Goal: Task Accomplishment & Management: Manage account settings

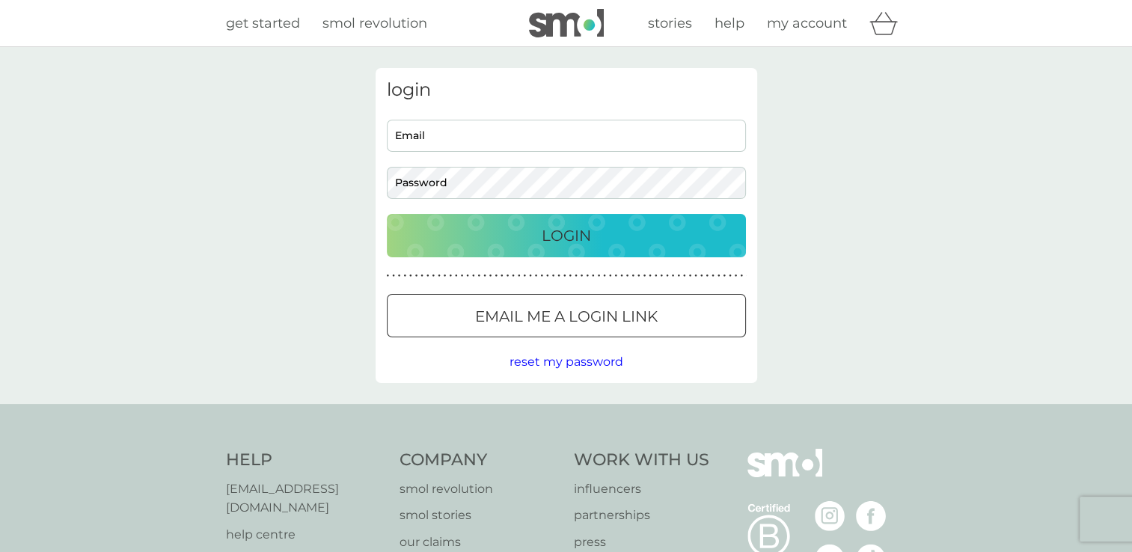
type input "[PERSON_NAME][EMAIL_ADDRESS][DOMAIN_NAME]"
click at [534, 243] on div "Login" at bounding box center [566, 236] width 329 height 24
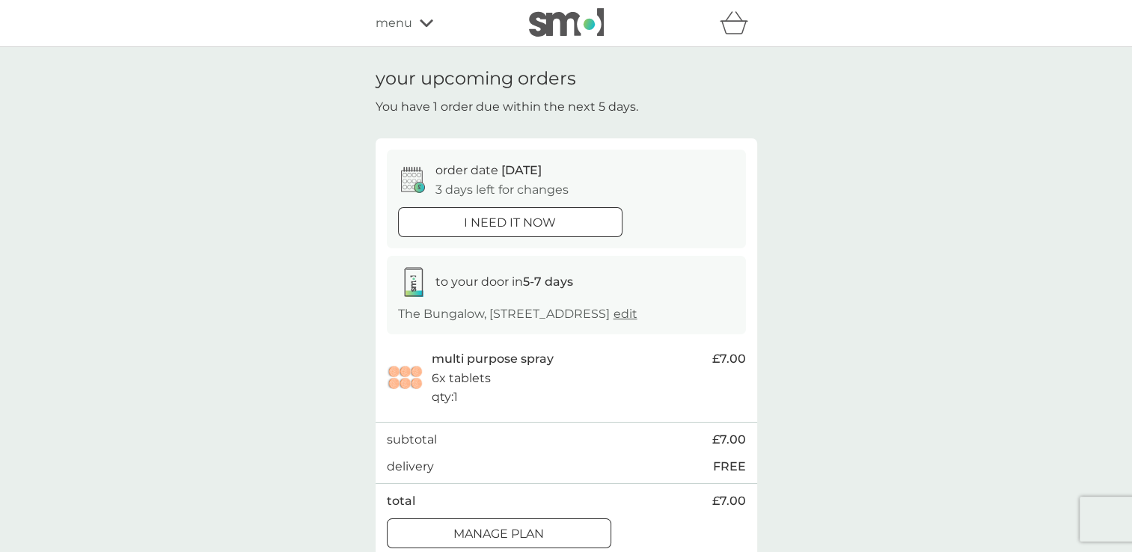
click at [554, 537] on div "Manage plan" at bounding box center [498, 533] width 223 height 19
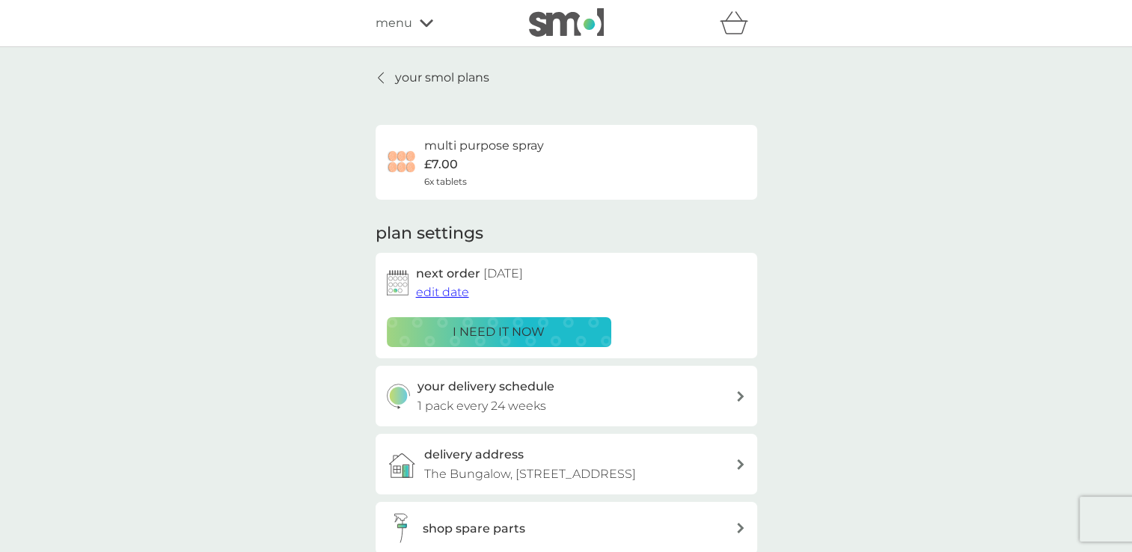
click at [443, 290] on span "edit date" at bounding box center [442, 292] width 53 height 14
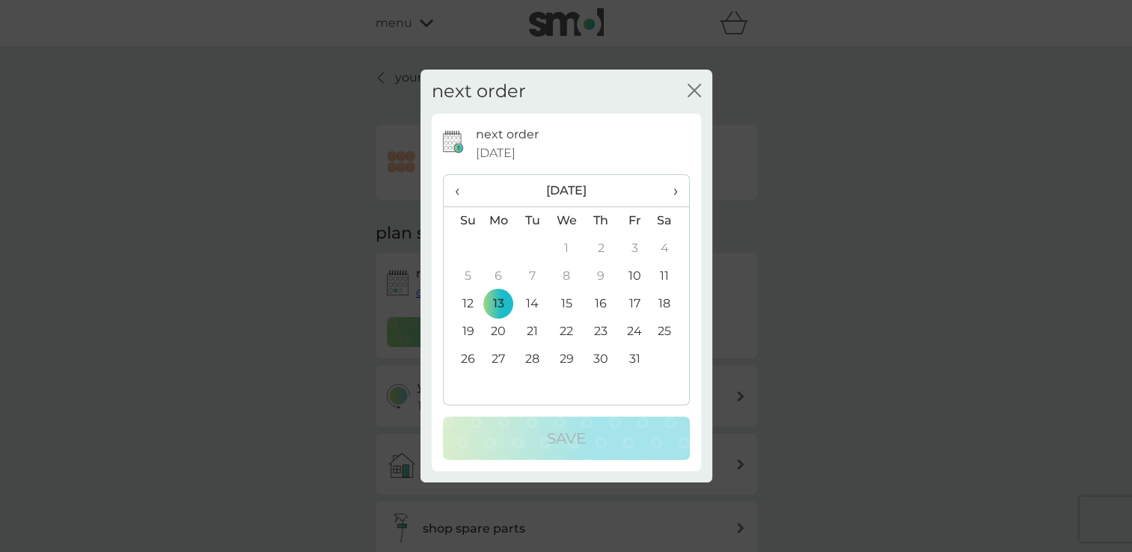
click at [678, 190] on th "›" at bounding box center [669, 191] width 37 height 32
click at [497, 248] on td "1" at bounding box center [499, 249] width 34 height 28
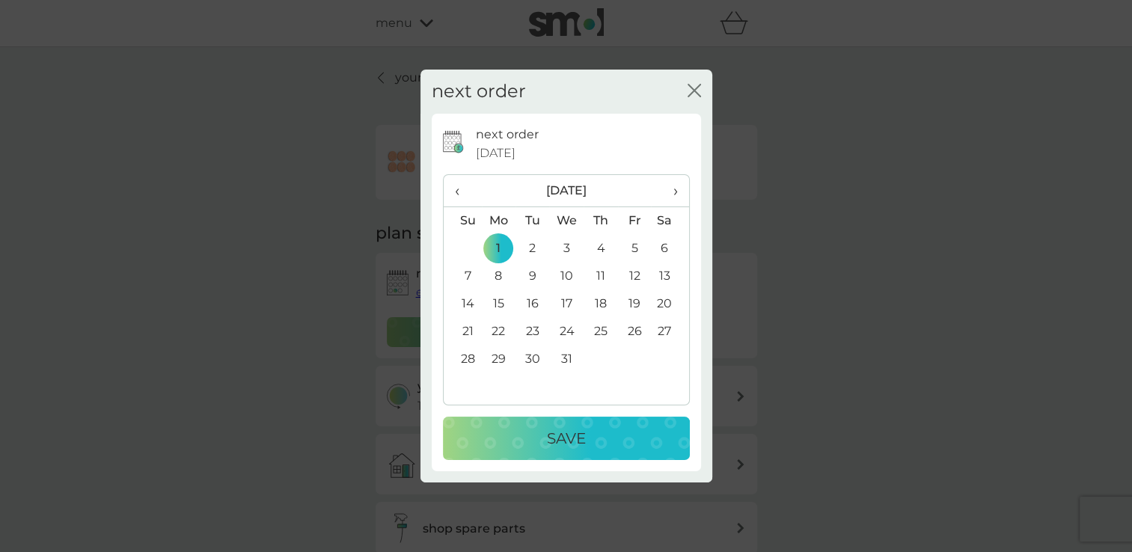
click at [554, 448] on p "Save" at bounding box center [566, 438] width 39 height 24
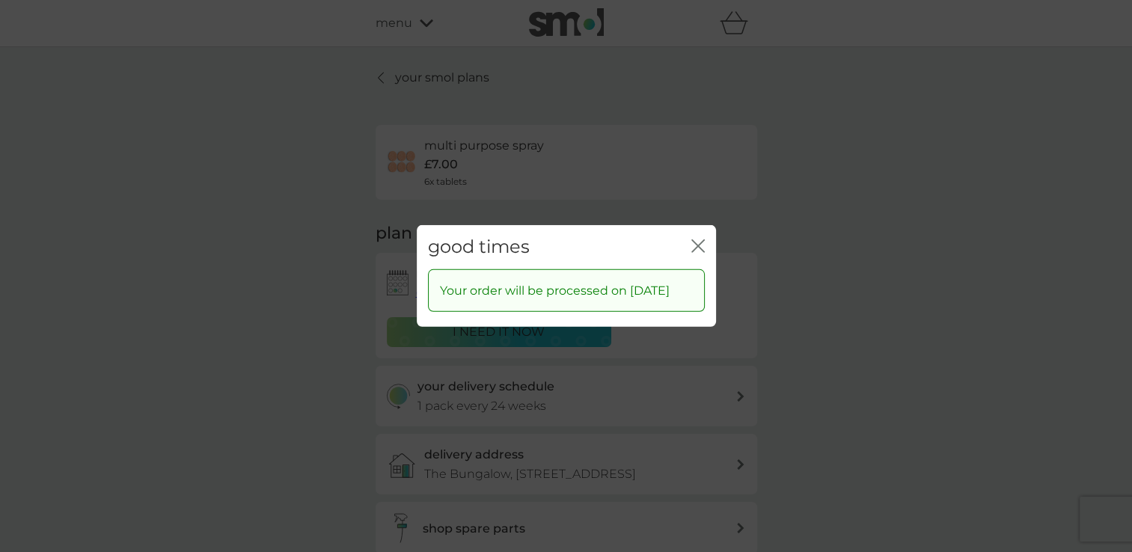
click at [695, 239] on icon "close" at bounding box center [697, 245] width 13 height 13
